Goal: Task Accomplishment & Management: Complete application form

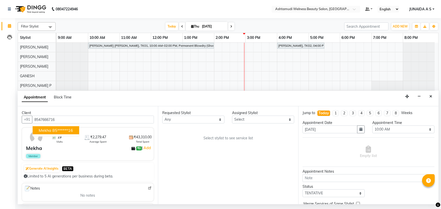
select select "600"
select select "tentative"
click at [312, 8] on input "text" at bounding box center [310, 9] width 73 height 5
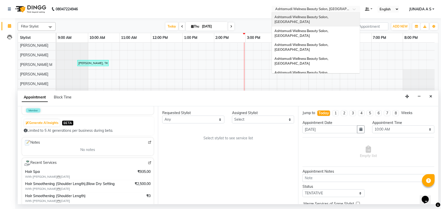
click at [329, 18] on span "Ashtamudi Wellness Beauty Salon, [GEOGRAPHIC_DATA]" at bounding box center [301, 19] width 55 height 9
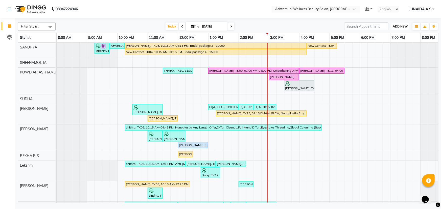
click at [399, 25] on span "ADD NEW" at bounding box center [400, 27] width 15 height 4
click at [393, 34] on button "Add Appointment" at bounding box center [389, 36] width 40 height 7
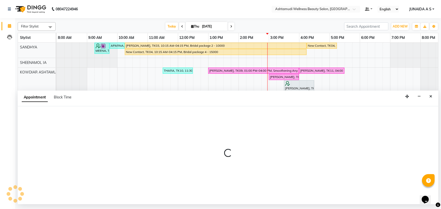
select select "540"
select select "tentative"
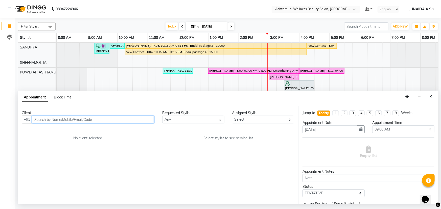
click at [89, 121] on input "text" at bounding box center [93, 120] width 122 height 8
paste input "7306449863"
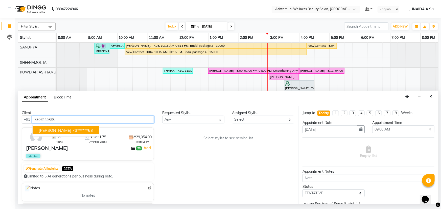
click at [51, 131] on span "jayalekshmi" at bounding box center [55, 130] width 33 height 5
type input "73******63"
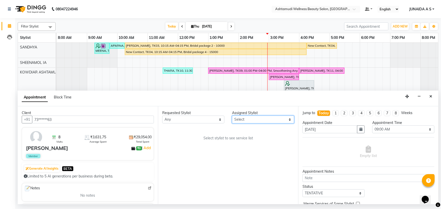
click at [249, 117] on select "Select ABISHA KARKI Anju G KOWDIAR ASHTAMUDI Lekshmi REKHA R S RIMA GHALAY Sabn…" at bounding box center [263, 120] width 62 height 8
select select "27461"
click at [232, 116] on select "Select ABISHA KARKI Anju G KOWDIAR ASHTAMUDI Lekshmi REKHA R S RIMA GHALAY Sabn…" at bounding box center [263, 120] width 62 height 8
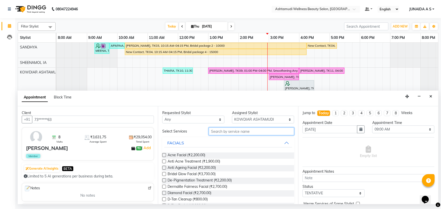
click at [235, 130] on input "text" at bounding box center [251, 132] width 85 height 8
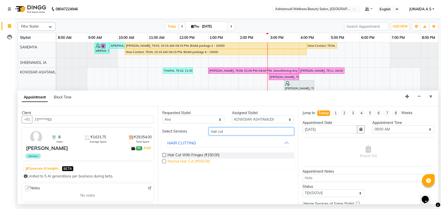
type input "hair cut"
click at [203, 161] on span "Normal Hair Cut (₹500.00)" at bounding box center [189, 162] width 42 height 6
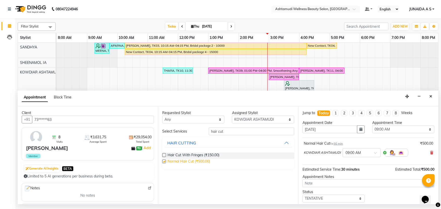
checkbox input "false"
click at [377, 129] on select "Select 09:00 AM 09:15 AM 09:30 AM 09:45 AM 10:00 AM 10:15 AM 10:30 AM 10:45 AM …" at bounding box center [403, 130] width 62 height 8
select select "960"
click at [372, 126] on select "Select 09:00 AM 09:15 AM 09:30 AM 09:45 AM 10:00 AM 10:15 AM 10:30 AM 10:45 AM …" at bounding box center [403, 130] width 62 height 8
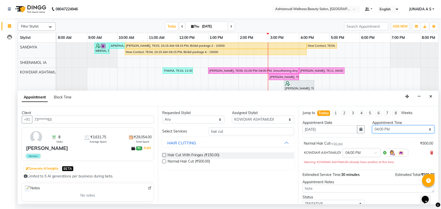
scroll to position [35, 0]
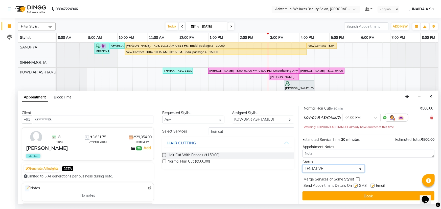
click at [338, 170] on select "Select TENTATIVE CONFIRM CHECK-IN UPCOMING" at bounding box center [334, 169] width 62 height 8
select select "confirm booking"
click at [303, 165] on select "Select TENTATIVE CONFIRM CHECK-IN UPCOMING" at bounding box center [334, 169] width 62 height 8
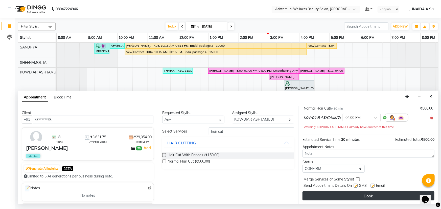
click at [329, 193] on button "Book" at bounding box center [369, 196] width 132 height 9
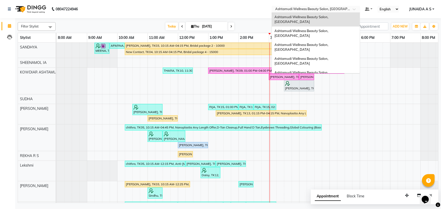
click at [344, 11] on input "text" at bounding box center [310, 9] width 73 height 5
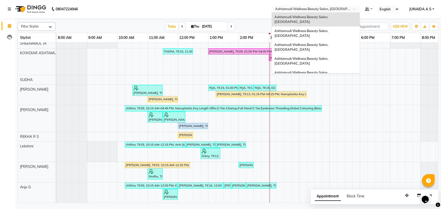
scroll to position [23, 0]
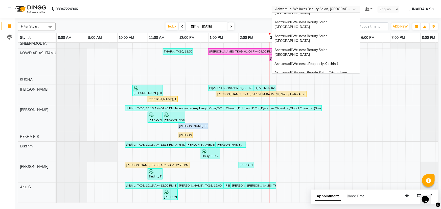
click at [339, 91] on div "Ashtamudi Welness Beauty Salon, [GEOGRAPHIC_DATA]" at bounding box center [316, 98] width 88 height 14
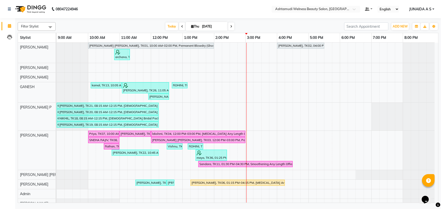
click at [389, 10] on select "English ENGLISH Español العربية मराठी हिंदी ગુજરાતી தமிழ் 中文" at bounding box center [388, 9] width 21 height 7
click at [406, 26] on span "ADD NEW" at bounding box center [400, 27] width 15 height 4
click at [401, 32] on div "Add Appointment" at bounding box center [389, 36] width 40 height 11
click at [402, 26] on span "ADD NEW" at bounding box center [400, 27] width 15 height 4
click at [327, 7] on input "text" at bounding box center [310, 9] width 73 height 5
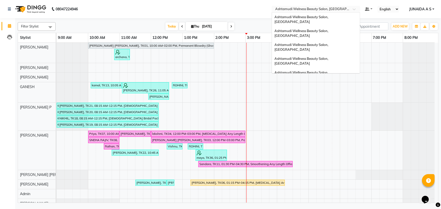
scroll to position [70, 0]
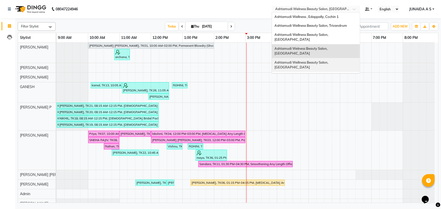
click at [334, 58] on div "Ashtamudi Wellness Beauty Salon, Cochin" at bounding box center [316, 65] width 88 height 14
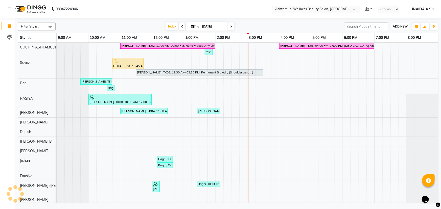
click at [406, 26] on span "ADD NEW" at bounding box center [400, 27] width 15 height 4
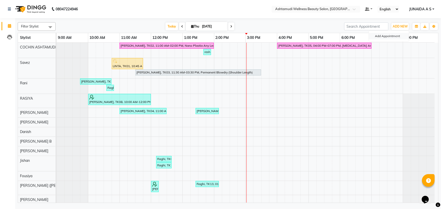
click at [399, 36] on button "Add Appointment" at bounding box center [389, 36] width 40 height 7
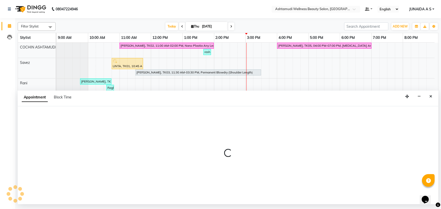
select select "600"
select select "tentative"
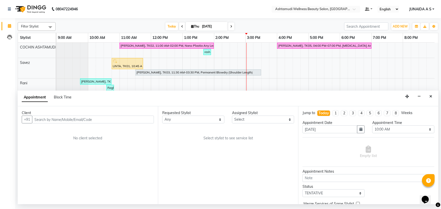
click at [83, 122] on input "text" at bounding box center [93, 120] width 122 height 8
type input "9061937606"
click at [151, 120] on span "Add Client" at bounding box center [143, 119] width 17 height 5
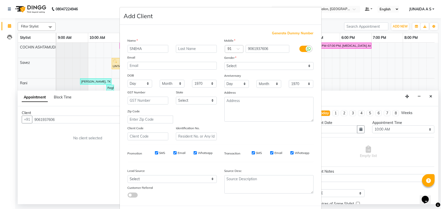
type input "SNEHA"
click at [251, 68] on select "Select Male Female Other Prefer Not To Say" at bounding box center [268, 66] width 89 height 8
select select "female"
click at [224, 62] on select "Select Male Female Other Prefer Not To Say" at bounding box center [268, 66] width 89 height 8
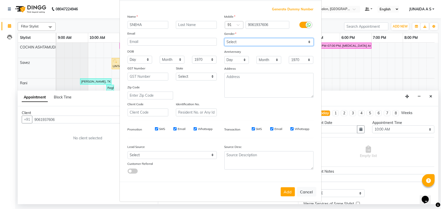
scroll to position [25, 0]
click at [287, 194] on button "Add" at bounding box center [288, 192] width 14 height 9
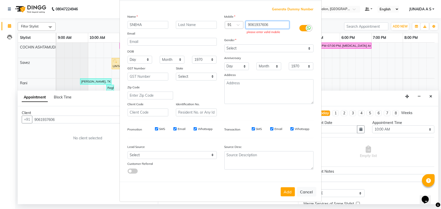
click at [247, 21] on input "9061937606" at bounding box center [268, 25] width 44 height 8
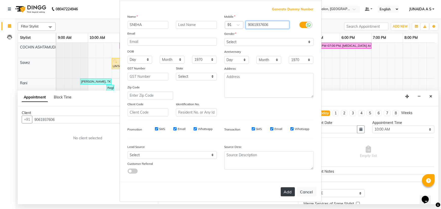
type input "9061937606"
click at [286, 193] on button "Add" at bounding box center [288, 192] width 14 height 9
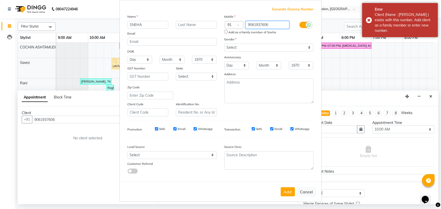
click at [246, 24] on input "9061937606" at bounding box center [268, 25] width 44 height 8
click at [288, 194] on button "Add" at bounding box center [288, 192] width 14 height 9
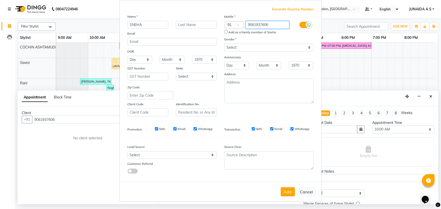
click at [246, 23] on input "9061937606" at bounding box center [268, 25] width 44 height 8
click at [385, 112] on ngb-modal-window "Add Client Generate Dummy Number Name SNEHA Email DOB Day 01 02 03 04 05 06 07 …" at bounding box center [220, 104] width 441 height 209
click at [286, 192] on button "Add" at bounding box center [288, 192] width 14 height 9
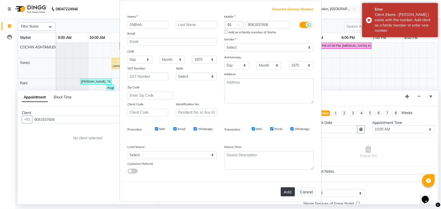
click at [286, 192] on button "Add" at bounding box center [288, 192] width 14 height 9
click at [421, 71] on ngb-modal-window "Add Client Generate Dummy Number Name SNEHA Email DOB Day 01 02 03 04 05 06 07 …" at bounding box center [220, 104] width 441 height 209
click at [382, 90] on ngb-modal-window "Add Client Generate Dummy Number Name SNEHA Email DOB Day 01 02 03 04 05 06 07 …" at bounding box center [220, 104] width 441 height 209
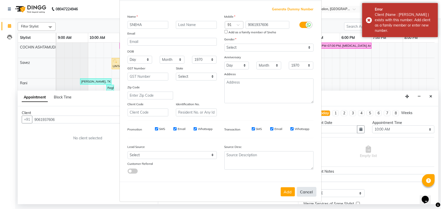
click at [304, 193] on button "Cancel" at bounding box center [306, 192] width 19 height 10
select select
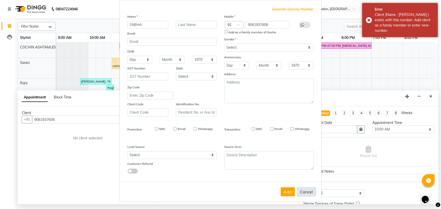
select select
checkbox input "false"
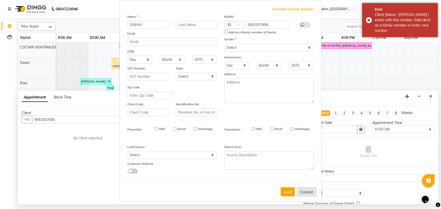
checkbox input "false"
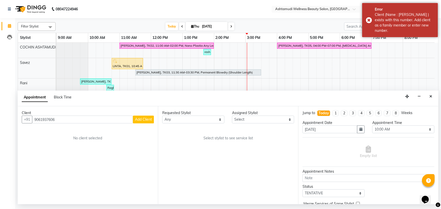
click at [145, 119] on span "Add Client" at bounding box center [143, 119] width 17 height 5
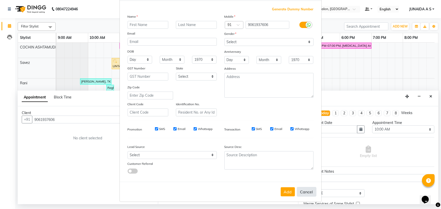
click at [301, 191] on button "Cancel" at bounding box center [306, 192] width 19 height 10
select select
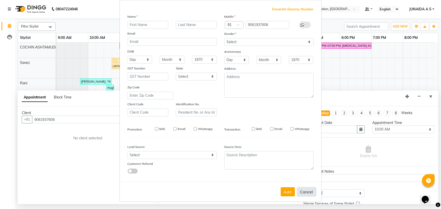
select select
checkbox input "false"
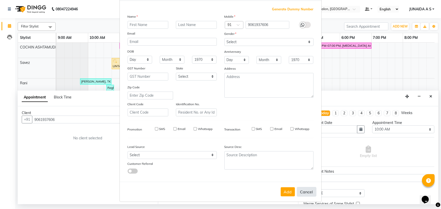
checkbox input "false"
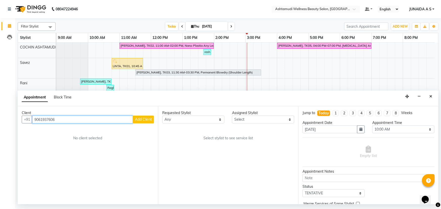
click at [70, 118] on input "9061937606" at bounding box center [82, 120] width 101 height 8
click at [94, 121] on input "9061937606" at bounding box center [82, 120] width 101 height 8
click at [108, 125] on div "Client +91 9061937606 Add Client No client selected" at bounding box center [88, 155] width 140 height 98
click at [85, 122] on input "9061937606" at bounding box center [82, 120] width 101 height 8
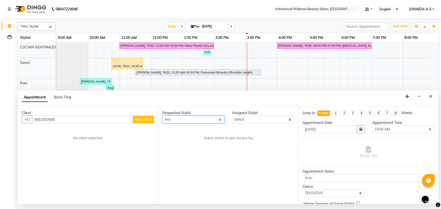
click at [214, 116] on select "Any Aiswarya B Ankith(URAJ) BINU MANGAR COCHIN ASHTAMUDI Danish Diksha Thapa (A…" at bounding box center [193, 120] width 62 height 8
click at [429, 97] on button "Close" at bounding box center [430, 97] width 7 height 8
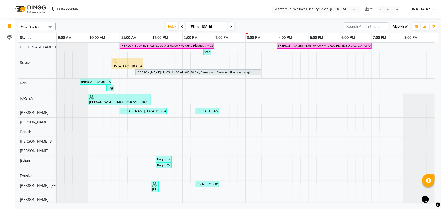
click at [402, 23] on button "ADD NEW Toggle Dropdown" at bounding box center [400, 26] width 17 height 7
click at [397, 34] on button "Add Appointment" at bounding box center [389, 36] width 40 height 7
select select "600"
select select "tentative"
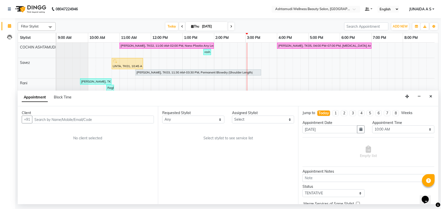
click at [86, 119] on input "text" at bounding box center [93, 120] width 122 height 8
click at [75, 130] on button "Sneha 90******06" at bounding box center [56, 130] width 46 height 8
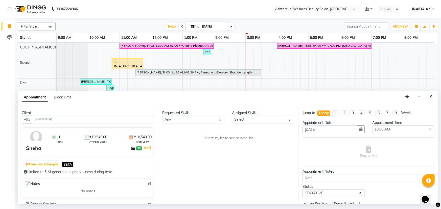
type input "90******06"
click at [269, 119] on select "Select Aiswarya B Ankith(URAJ) BINU MANGAR COCHIN ASHTAMUDI Danish Diksha Thapa…" at bounding box center [263, 120] width 62 height 8
select select "27313"
click at [232, 116] on select "Select Aiswarya B Ankith(URAJ) BINU MANGAR COCHIN ASHTAMUDI Danish Diksha Thapa…" at bounding box center [263, 120] width 62 height 8
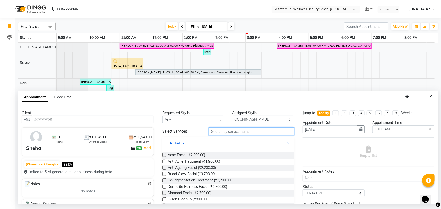
click at [238, 132] on input "text" at bounding box center [251, 132] width 85 height 8
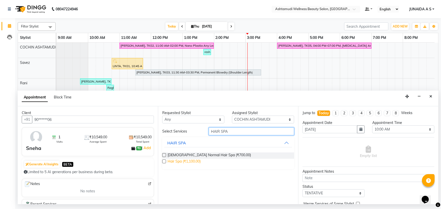
type input "HAIR SPA"
click at [178, 162] on span "Hair Spa (₹1,100.00)" at bounding box center [184, 162] width 33 height 6
checkbox input "false"
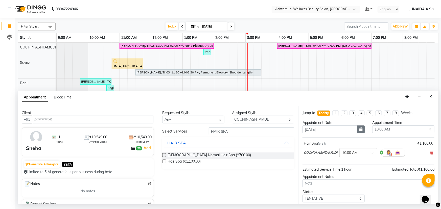
click at [360, 132] on button "button" at bounding box center [361, 130] width 8 height 8
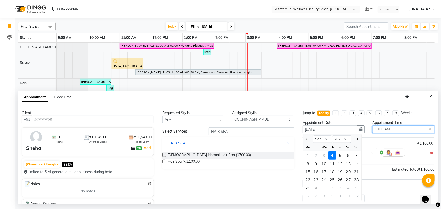
click at [384, 129] on select "Select 10:00 AM 10:15 AM 10:30 AM 10:45 AM 11:00 AM 11:15 AM 11:30 AM 11:45 AM …" at bounding box center [403, 130] width 62 height 8
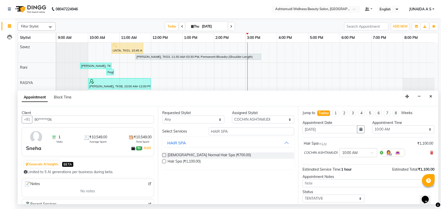
scroll to position [23, 0]
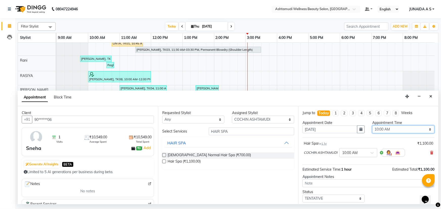
drag, startPoint x: 383, startPoint y: 130, endPoint x: 383, endPoint y: 128, distance: 2.8
click at [383, 130] on select "Select 10:00 AM 10:15 AM 10:30 AM 10:45 AM 11:00 AM 11:15 AM 11:30 AM 11:45 AM …" at bounding box center [403, 130] width 62 height 8
select select "1080"
click at [372, 126] on select "Select 10:00 AM 10:15 AM 10:30 AM 10:45 AM 11:00 AM 11:15 AM 11:30 AM 11:45 AM …" at bounding box center [403, 130] width 62 height 8
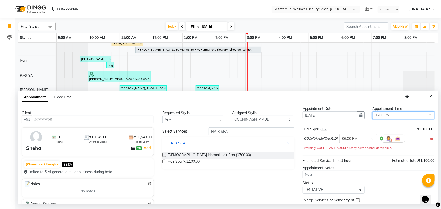
scroll to position [27, 0]
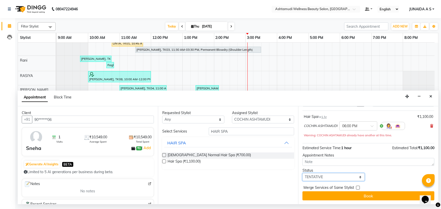
click at [329, 177] on select "Select TENTATIVE CONFIRM CHECK-IN UPCOMING" at bounding box center [334, 177] width 62 height 8
select select "confirm booking"
click at [303, 173] on select "Select TENTATIVE CONFIRM CHECK-IN UPCOMING" at bounding box center [334, 177] width 62 height 8
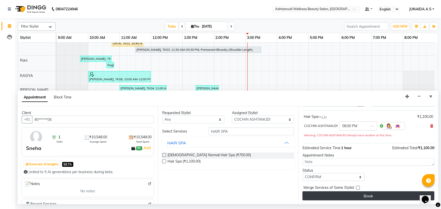
click at [328, 194] on button "Book" at bounding box center [369, 196] width 132 height 9
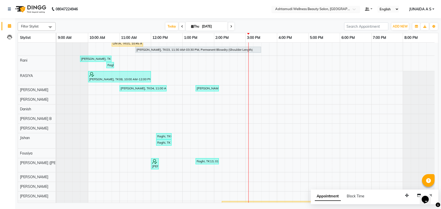
click at [339, 11] on input "text" at bounding box center [310, 9] width 73 height 5
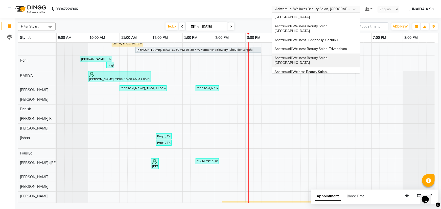
scroll to position [47, 0]
click at [329, 83] on span "Ashtamudi Wellness Beauty Salon, Cochin" at bounding box center [301, 87] width 55 height 9
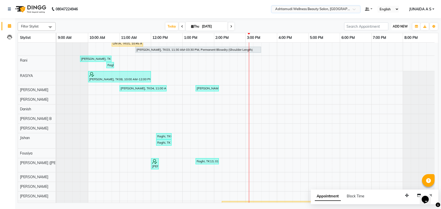
click at [399, 29] on button "ADD NEW Toggle Dropdown" at bounding box center [400, 26] width 17 height 7
click at [393, 35] on button "Add Appointment" at bounding box center [389, 36] width 40 height 7
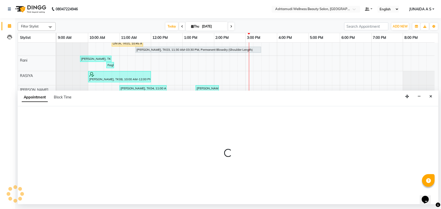
select select "600"
select select "tentative"
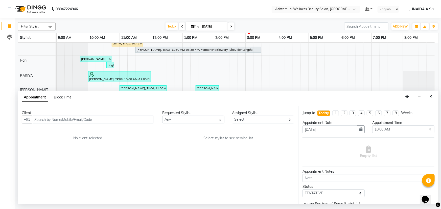
click at [91, 118] on input "text" at bounding box center [93, 120] width 122 height 8
type input "8086328557"
click at [138, 117] on button "Add Client" at bounding box center [143, 120] width 21 height 8
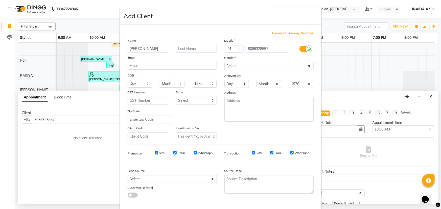
type input "[PERSON_NAME]"
click at [279, 62] on select "Select Male Female Other Prefer Not To Say" at bounding box center [268, 66] width 89 height 8
select select "female"
click at [224, 62] on select "Select Male Female Other Prefer Not To Say" at bounding box center [268, 66] width 89 height 8
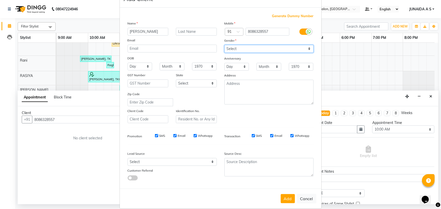
scroll to position [25, 0]
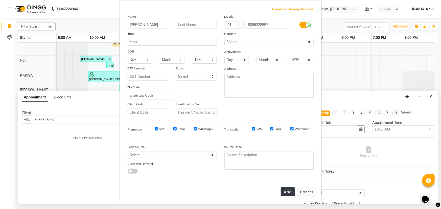
click at [289, 193] on button "Add" at bounding box center [288, 192] width 14 height 9
type input "80******57"
select select
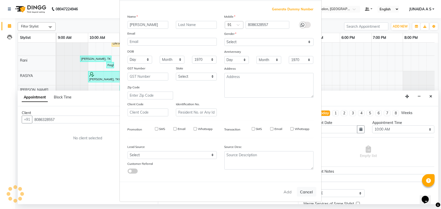
select select
checkbox input "false"
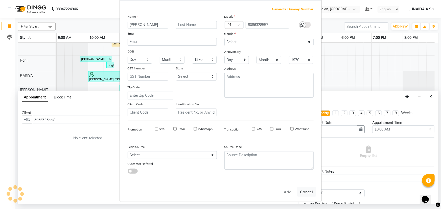
checkbox input "false"
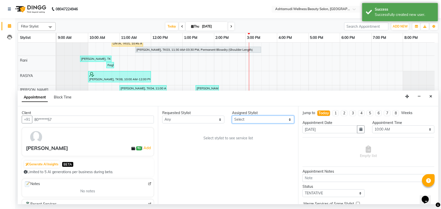
click at [245, 117] on select "Select Aiswarya B Ankith(URAJ) BINU MANGAR COCHIN ASHTAMUDI Danish Diksha Thapa…" at bounding box center [263, 120] width 62 height 8
click at [336, 8] on input "text" at bounding box center [310, 9] width 73 height 5
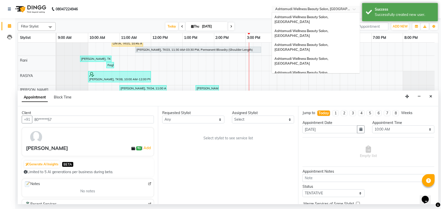
scroll to position [70, 0]
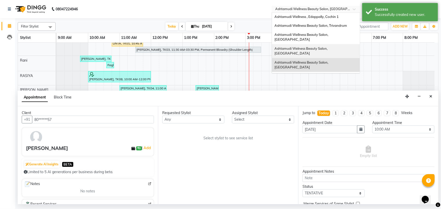
click at [328, 47] on span "Ashtamudi Welness Beauty Salon, [GEOGRAPHIC_DATA]" at bounding box center [301, 51] width 54 height 9
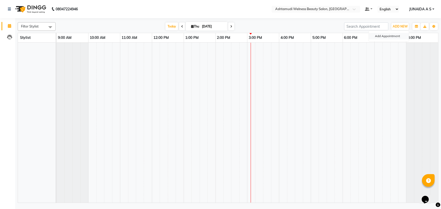
click at [394, 34] on button "Add Appointment" at bounding box center [389, 36] width 40 height 7
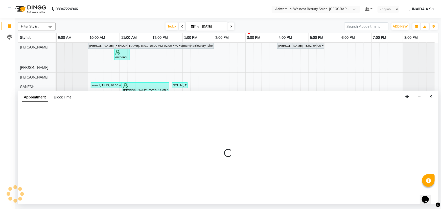
select select "600"
select select "tentative"
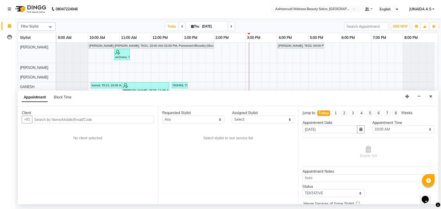
click at [108, 121] on input "text" at bounding box center [93, 120] width 122 height 8
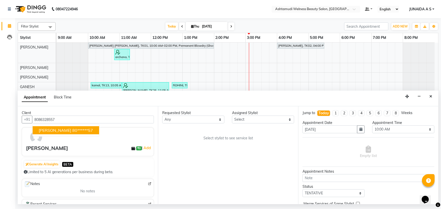
click at [72, 129] on ngb-highlight "80******57" at bounding box center [82, 130] width 21 height 5
type input "80******57"
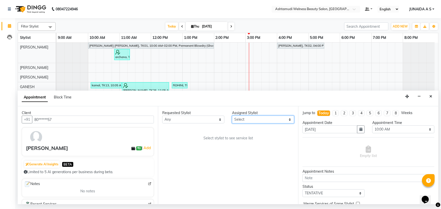
click at [273, 122] on select "Select [PERSON_NAME] Admin [PERSON_NAME] [PERSON_NAME] [PERSON_NAME] M [PERSON_…" at bounding box center [263, 120] width 62 height 8
select select "25976"
click at [232, 116] on select "Select [PERSON_NAME] Admin [PERSON_NAME] [PERSON_NAME] [PERSON_NAME] M [PERSON_…" at bounding box center [263, 120] width 62 height 8
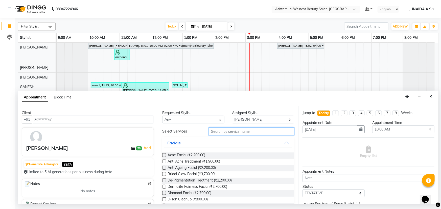
click at [228, 132] on input "text" at bounding box center [251, 132] width 85 height 8
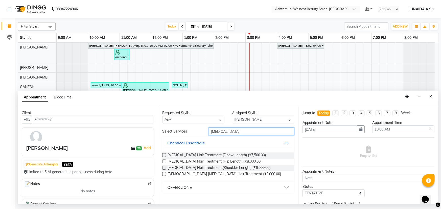
type input "[MEDICAL_DATA]"
click at [185, 186] on div "OFFER ZONE" at bounding box center [179, 188] width 25 height 6
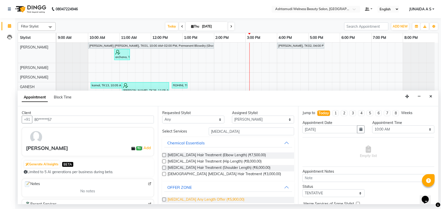
click at [185, 201] on span "[MEDICAL_DATA] Any Length Offer (₹5,900.00)" at bounding box center [206, 200] width 77 height 6
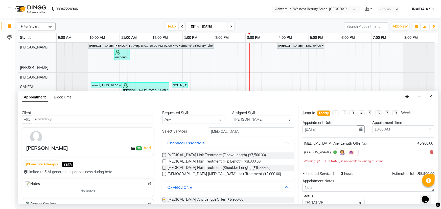
checkbox input "false"
drag, startPoint x: 374, startPoint y: 127, endPoint x: 371, endPoint y: 126, distance: 3.4
click at [374, 127] on select "Select 10:00 AM 10:15 AM 10:30 AM 10:45 AM 11:00 AM 11:15 AM 11:30 AM 11:45 AM …" at bounding box center [403, 130] width 62 height 8
select select "1020"
click at [372, 126] on select "Select 10:00 AM 10:15 AM 10:30 AM 10:45 AM 11:00 AM 11:15 AM 11:30 AM 11:45 AM …" at bounding box center [403, 130] width 62 height 8
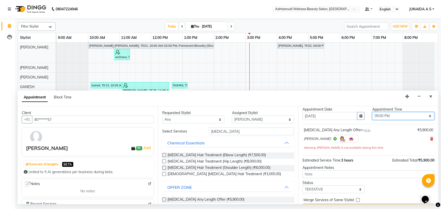
scroll to position [26, 0]
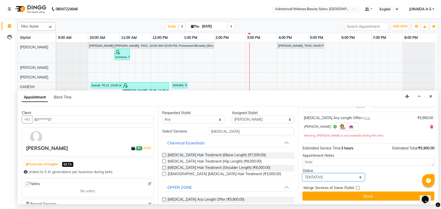
click at [329, 175] on select "Select TENTATIVE CONFIRM CHECK-IN UPCOMING" at bounding box center [334, 178] width 62 height 8
select select "confirm booking"
click at [303, 174] on select "Select TENTATIVE CONFIRM CHECK-IN UPCOMING" at bounding box center [334, 178] width 62 height 8
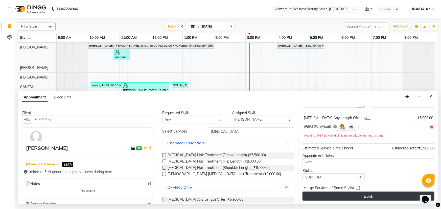
click at [319, 200] on button "Book" at bounding box center [369, 196] width 132 height 9
